Goal: Information Seeking & Learning: Learn about a topic

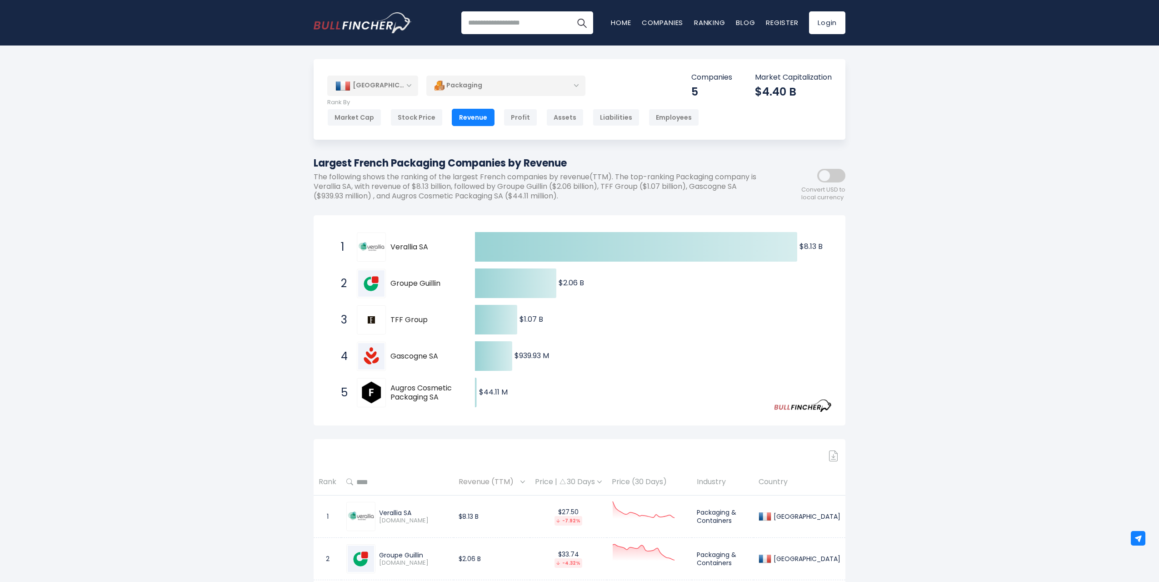
click at [314, 160] on h1 "Largest French Packaging Companies by Revenue" at bounding box center [539, 163] width 450 height 15
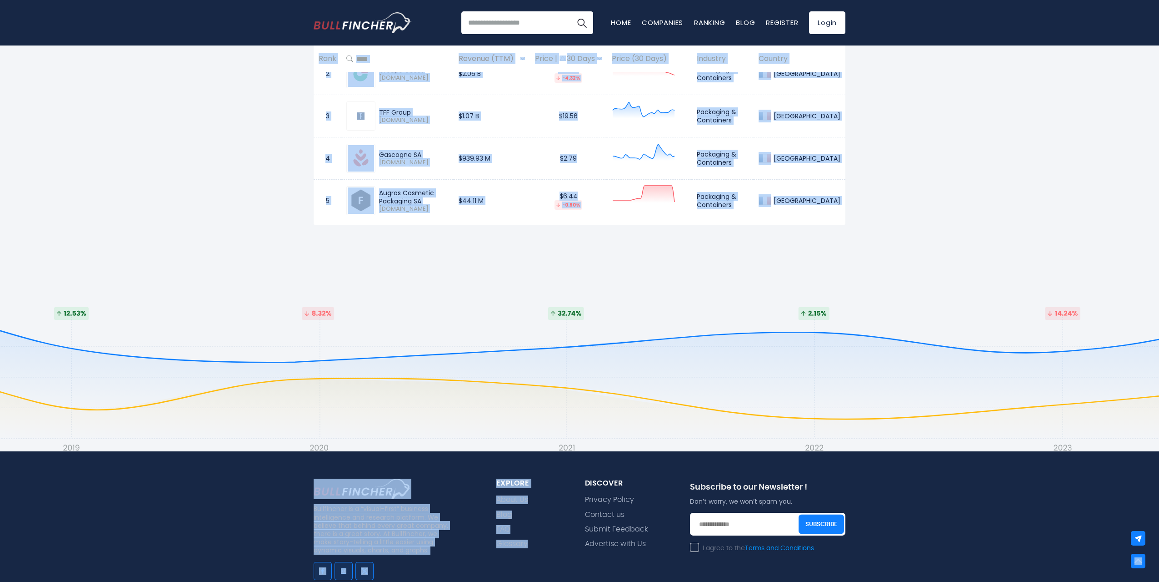
scroll to position [489, 0]
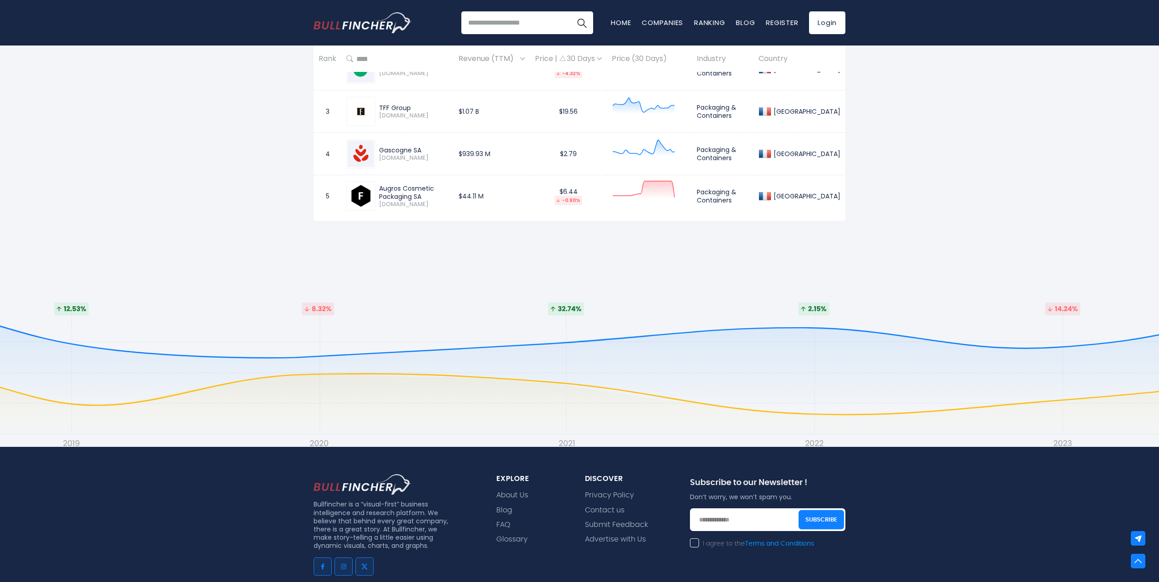
drag, startPoint x: 308, startPoint y: 153, endPoint x: 988, endPoint y: 184, distance: 680.5
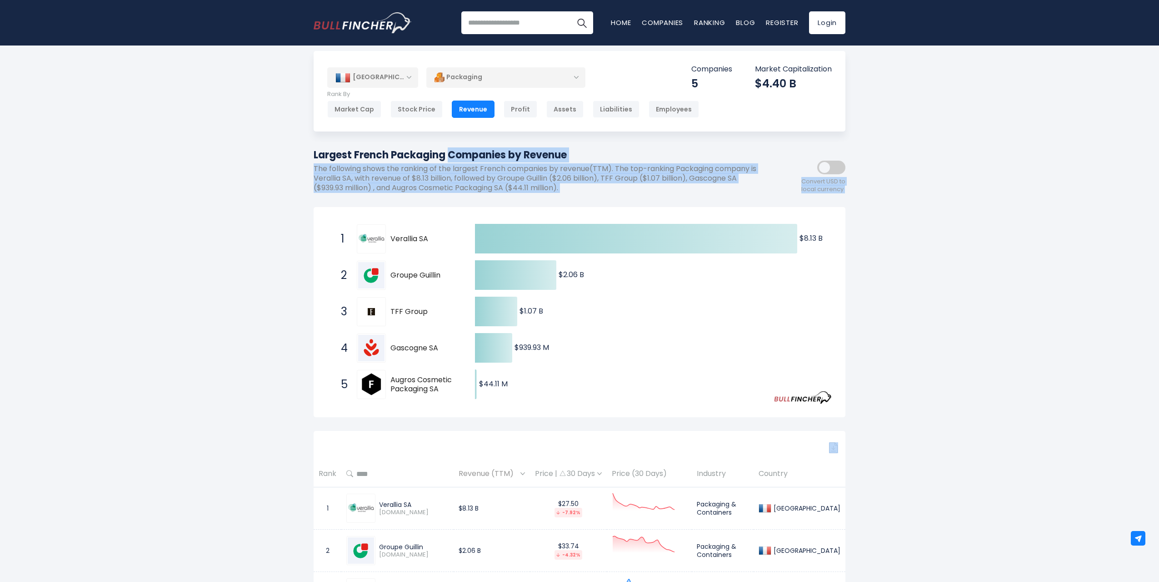
scroll to position [0, 0]
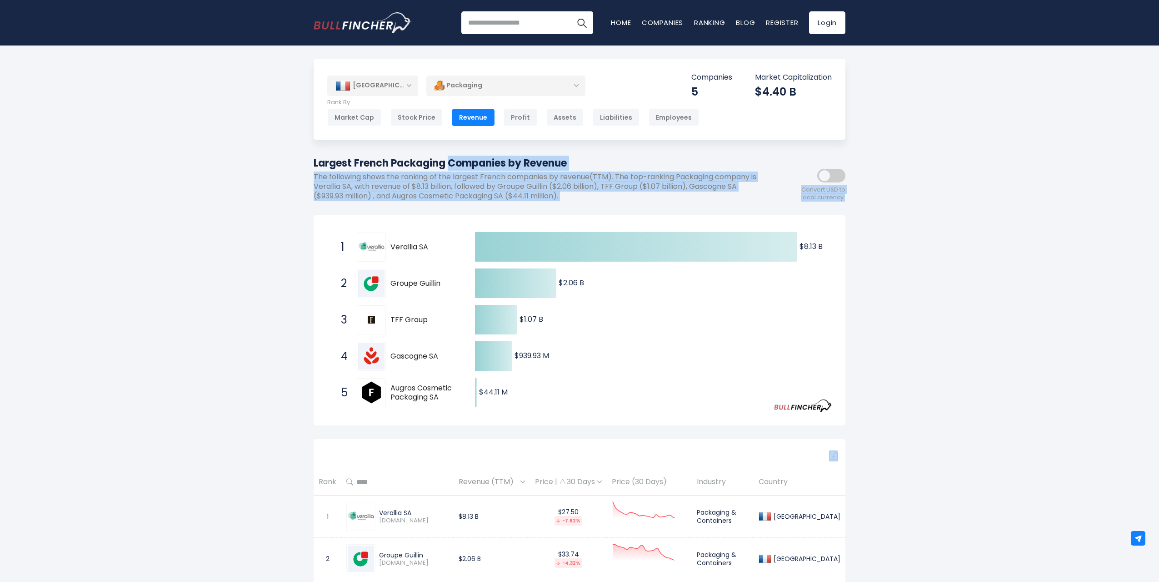
click at [941, 186] on div "France Entire World 30,364 North America" at bounding box center [579, 407] width 1159 height 696
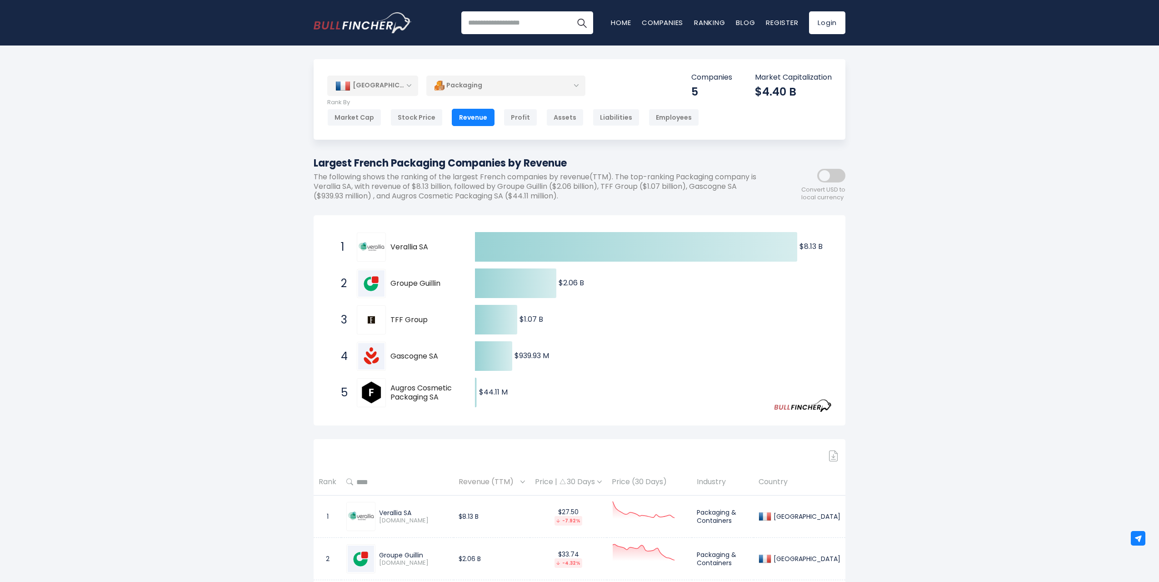
click at [409, 86] on div "[GEOGRAPHIC_DATA]" at bounding box center [372, 85] width 91 height 20
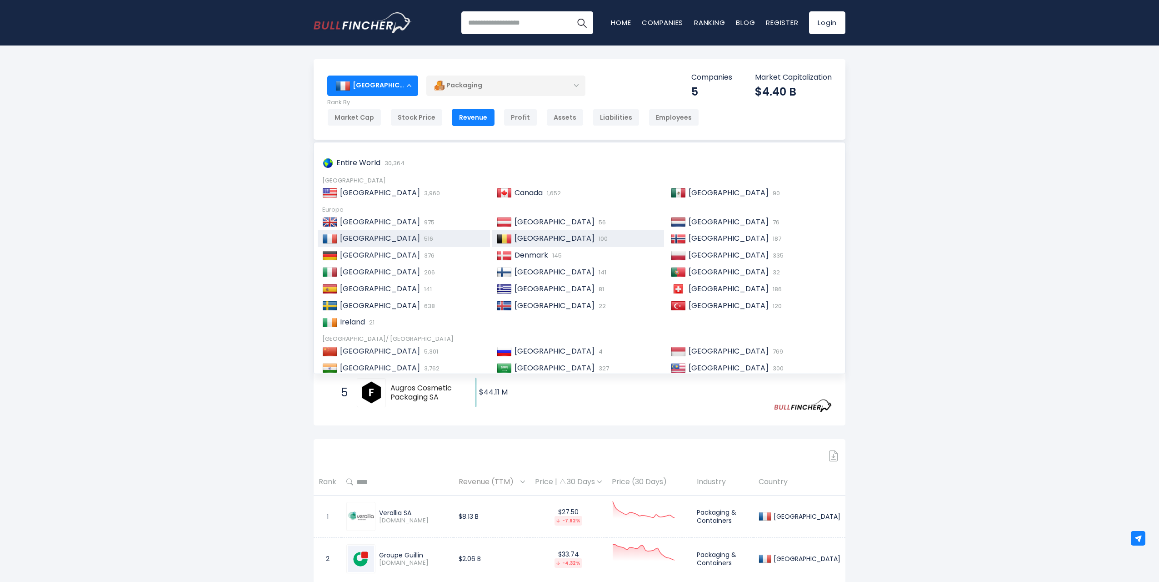
click at [533, 239] on span "[GEOGRAPHIC_DATA]" at bounding box center [555, 238] width 80 height 10
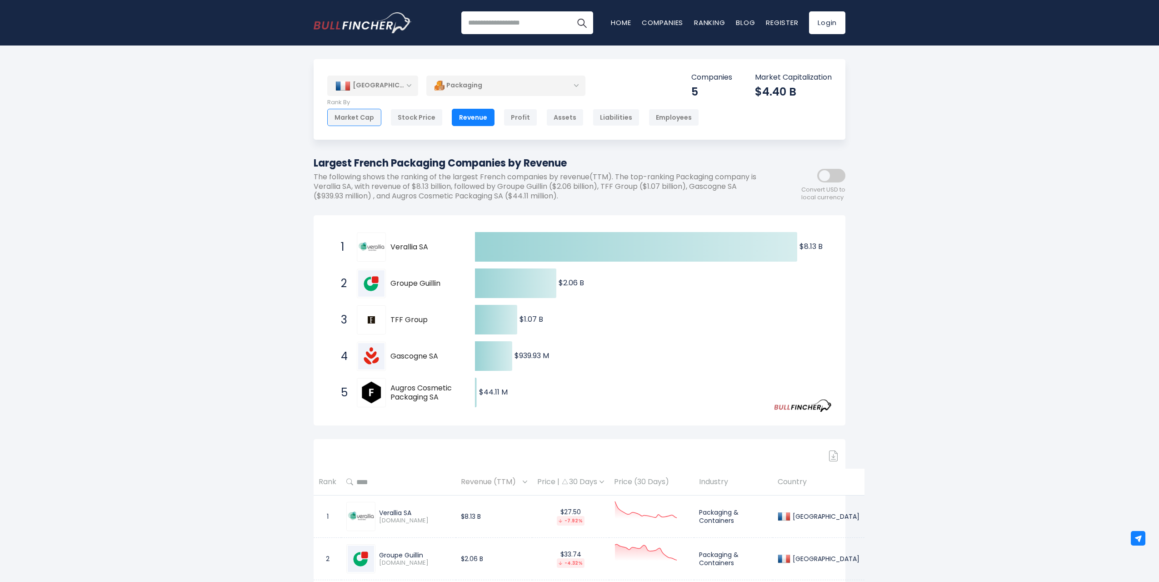
click at [360, 114] on div "Market Cap" at bounding box center [354, 117] width 54 height 17
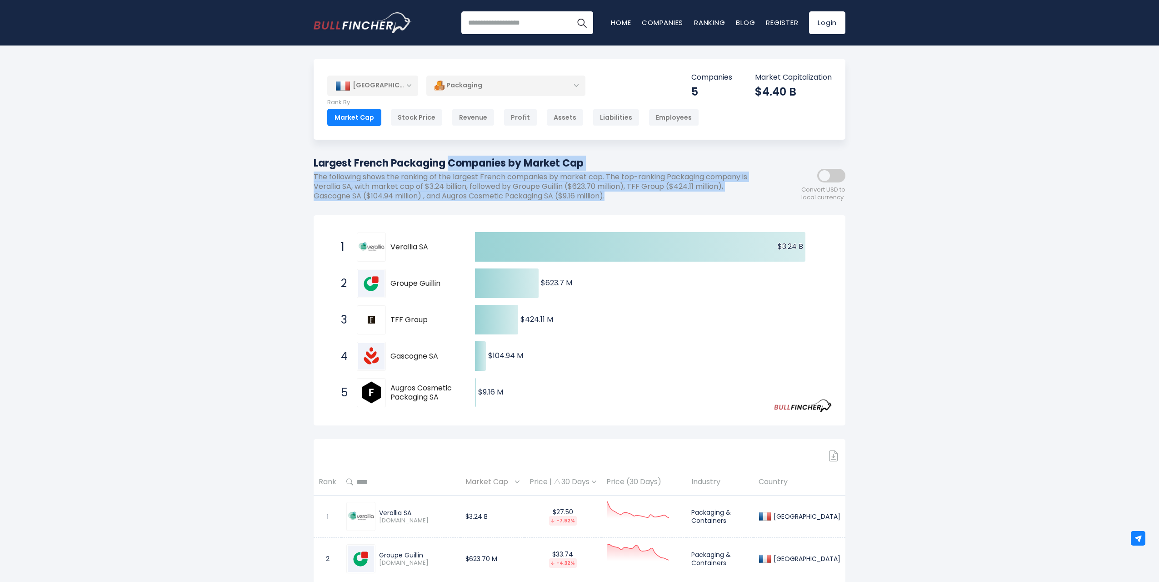
drag, startPoint x: 312, startPoint y: 159, endPoint x: 717, endPoint y: 194, distance: 406.2
click at [717, 194] on div "[GEOGRAPHIC_DATA] Entire World 30,364 [GEOGRAPHIC_DATA] [GEOGRAPHIC_DATA]" at bounding box center [580, 384] width 546 height 651
copy div "Largest French Packaging Companies by Market Cap The following shows the rankin…"
